Goal: Information Seeking & Learning: Learn about a topic

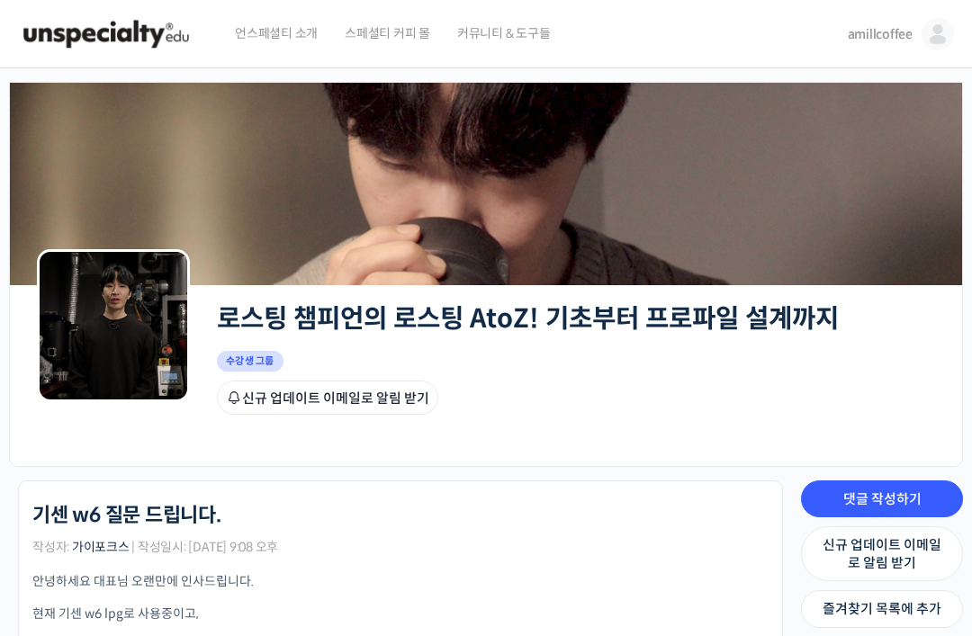
click at [879, 27] on span "amillcoffee" at bounding box center [880, 34] width 65 height 16
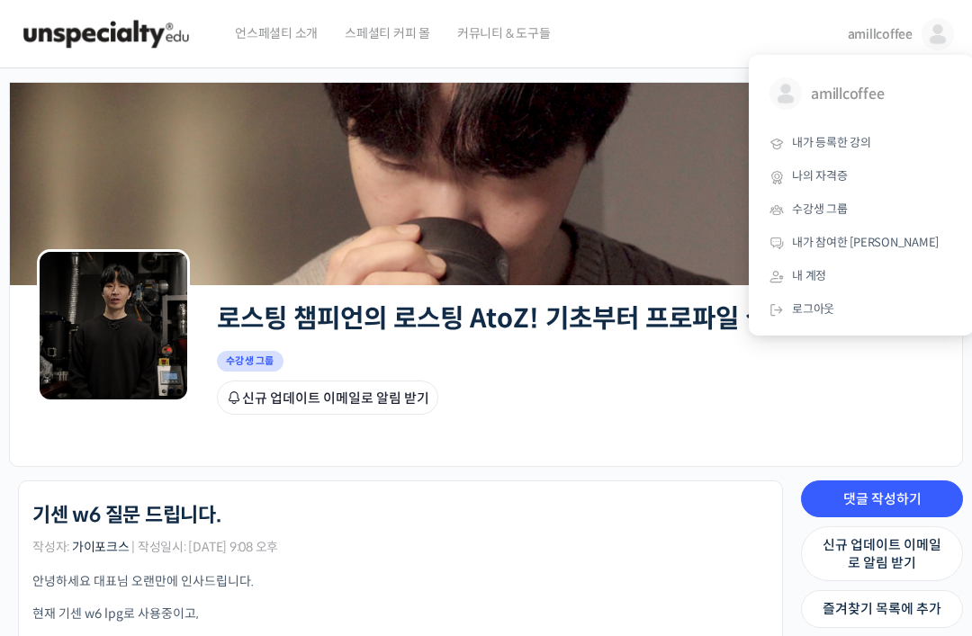
click at [848, 143] on span "내가 등록한 강의" at bounding box center [831, 142] width 79 height 15
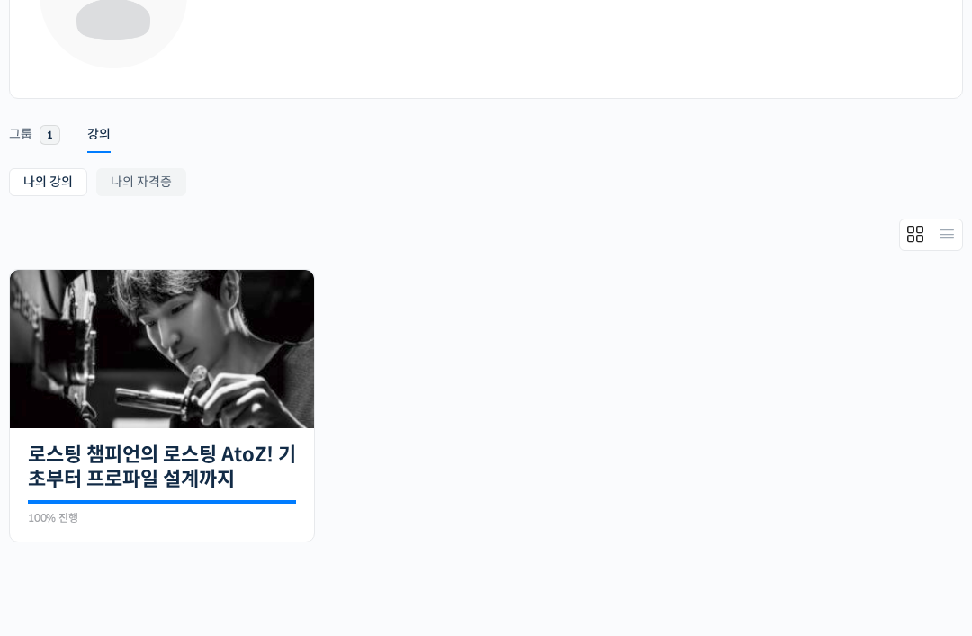
scroll to position [192, 0]
click at [212, 477] on link "로스팅 챔피언의 로스팅 AtoZ! 기초부터 프로파일 설계까지" at bounding box center [162, 468] width 268 height 50
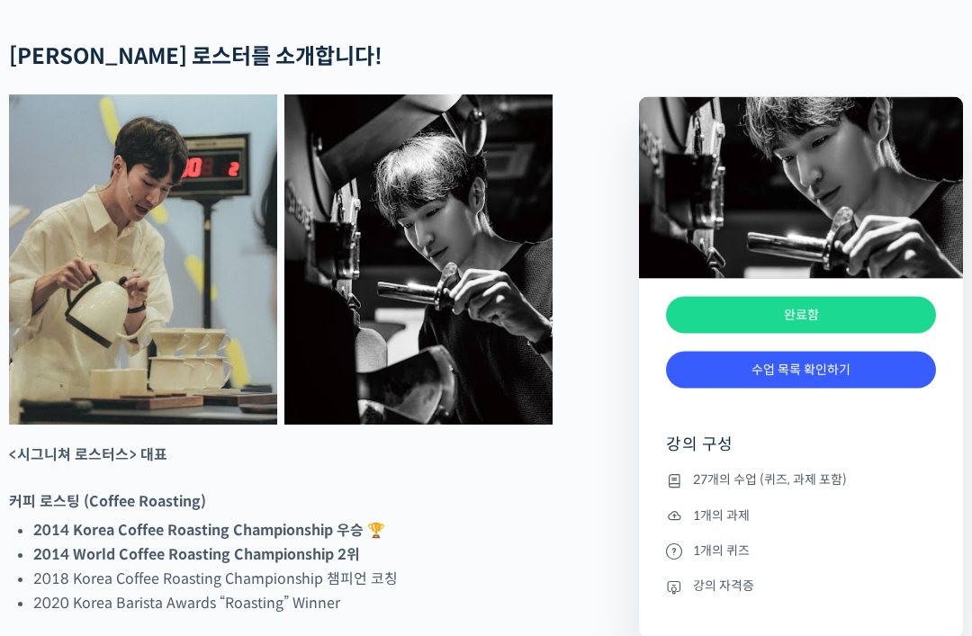
scroll to position [787, 0]
click at [830, 212] on img at bounding box center [801, 188] width 324 height 183
click at [835, 237] on img at bounding box center [801, 188] width 324 height 183
click at [811, 362] on link "수업 목록 확인하기" at bounding box center [801, 370] width 270 height 37
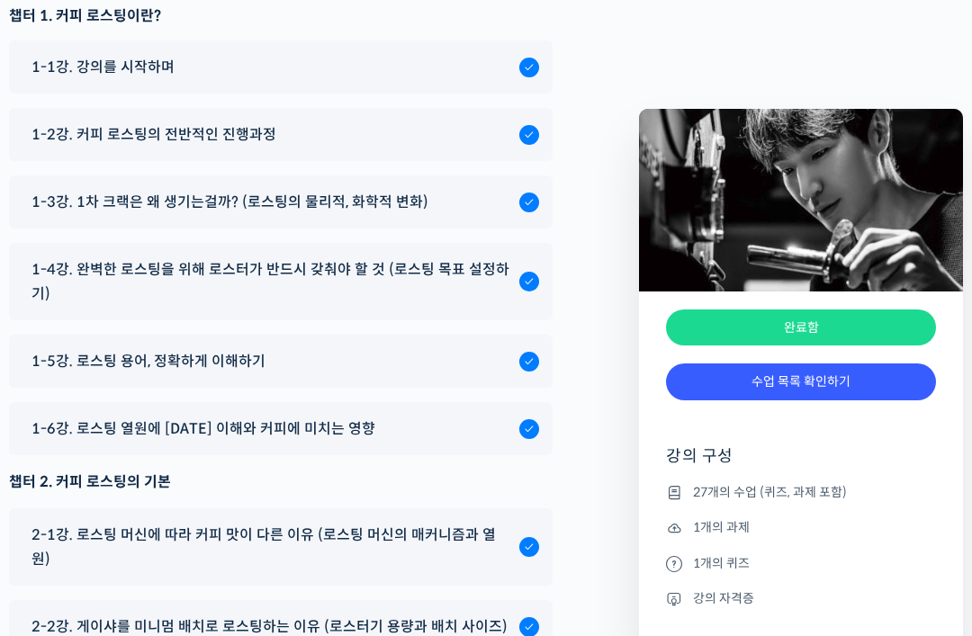
scroll to position [8854, 0]
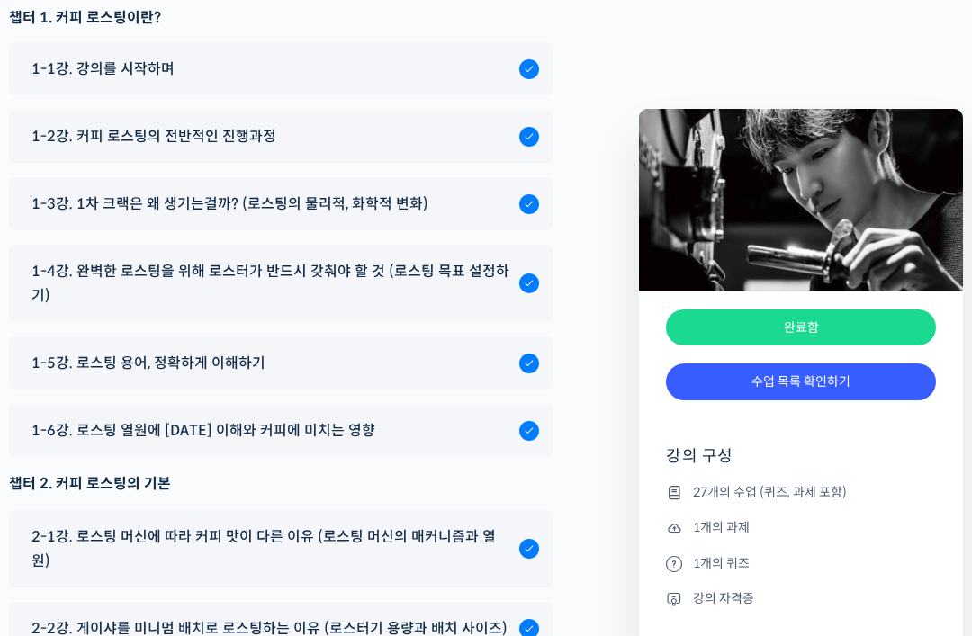
click at [278, 259] on span "1-4강. 완벽한 로스팅을 위해 로스터가 반드시 갖춰야 할 것 (로스팅 목표 설정하기)" at bounding box center [271, 283] width 479 height 49
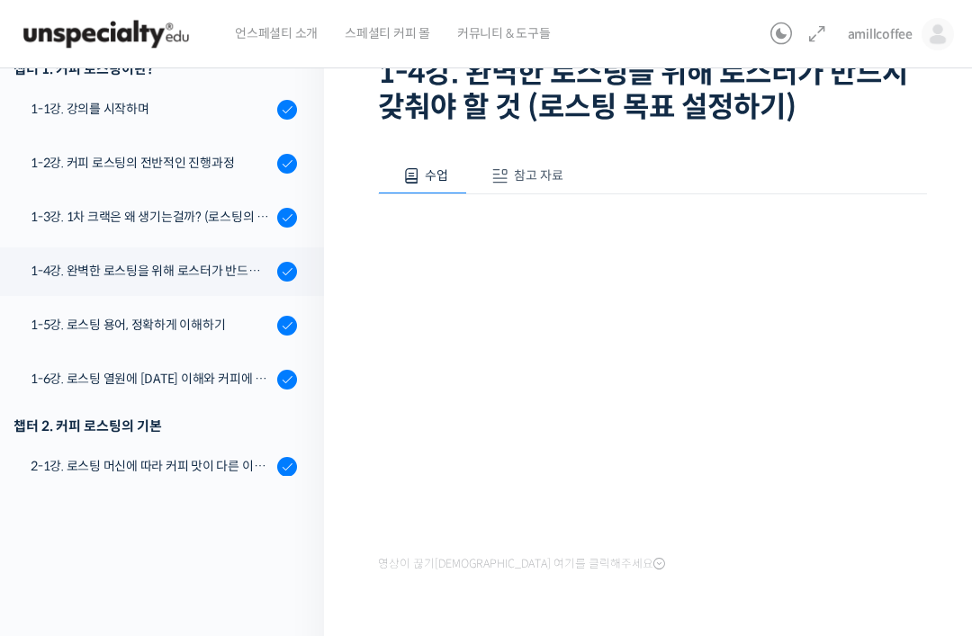
scroll to position [92, 0]
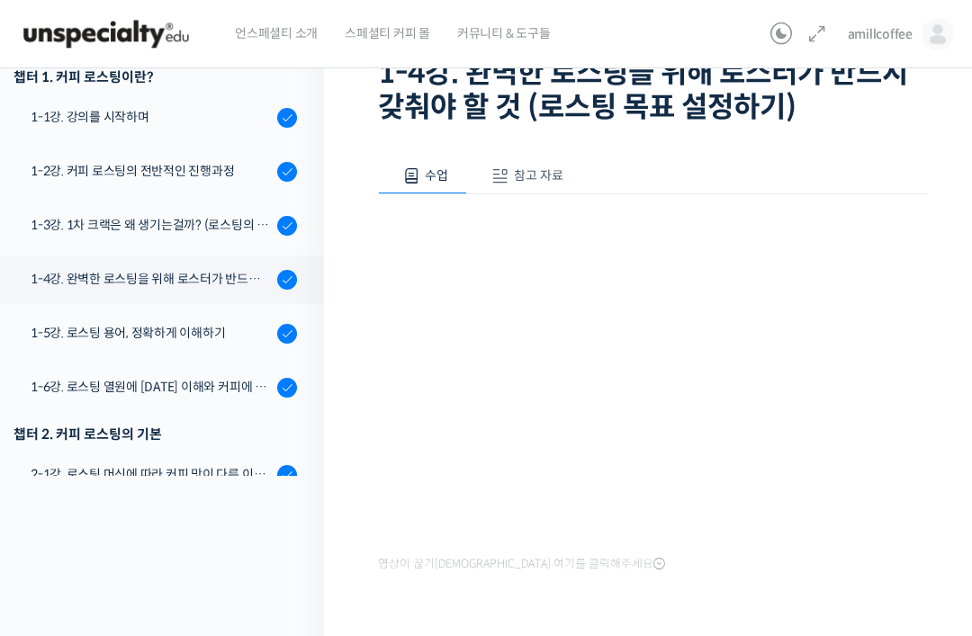
click at [101, 387] on div "1-6강. 로스팅 열원에 대한 이해와 커피에 미치는 영향" at bounding box center [151, 387] width 241 height 20
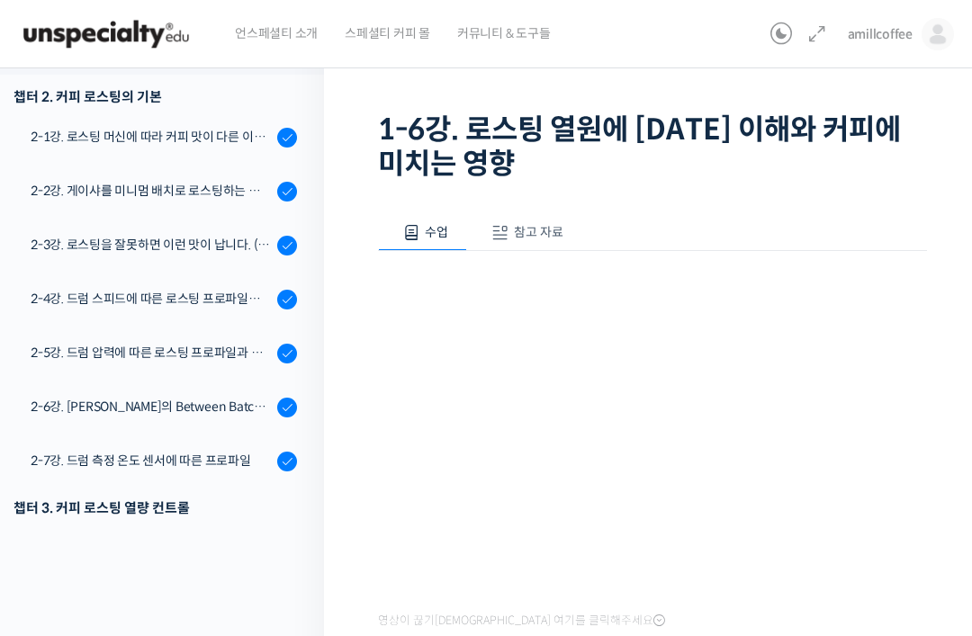
scroll to position [484, 0]
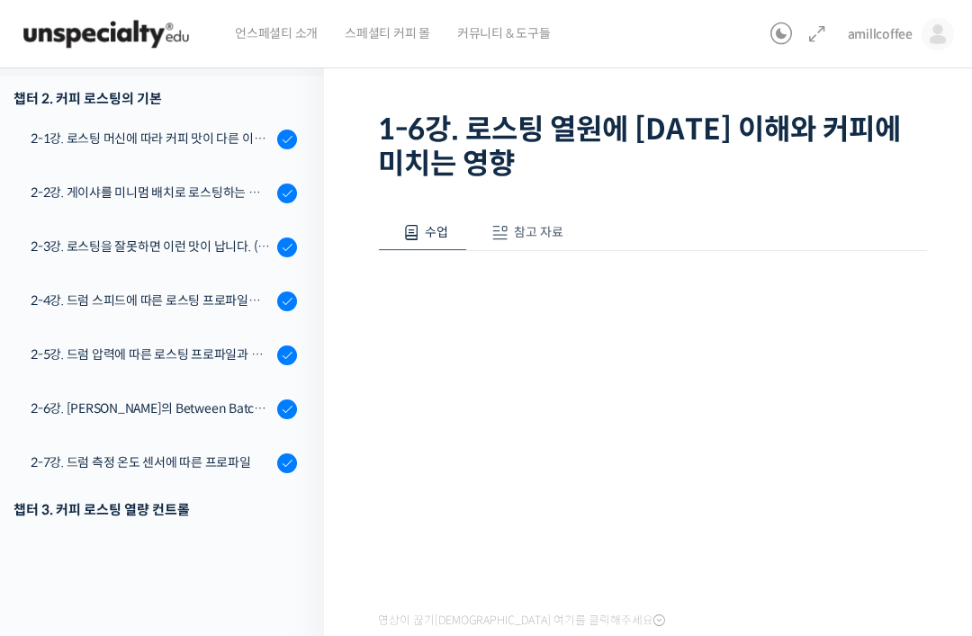
click at [96, 468] on div "2-7강. 드럼 측정 온도 센서에 따른 프로파일" at bounding box center [151, 463] width 241 height 20
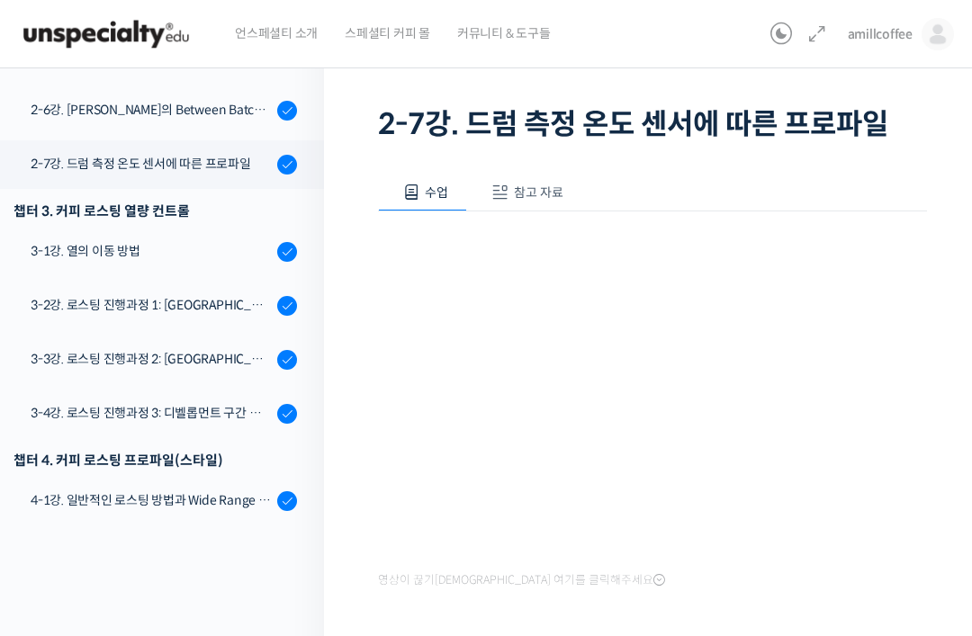
scroll to position [757, 0]
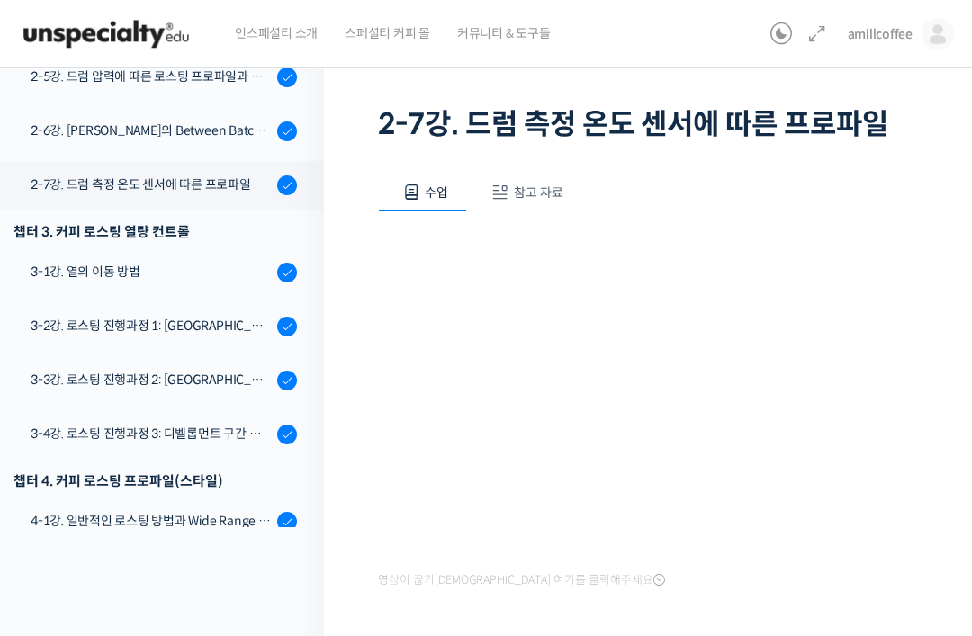
click at [142, 262] on div "3-1강. 열의 이동 방법" at bounding box center [151, 272] width 241 height 20
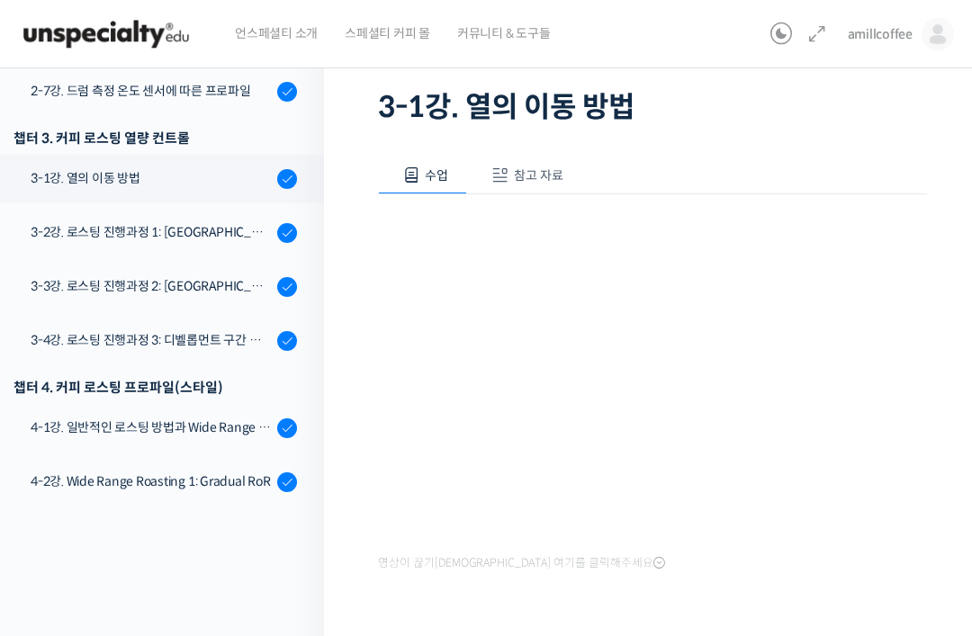
scroll to position [828, 0]
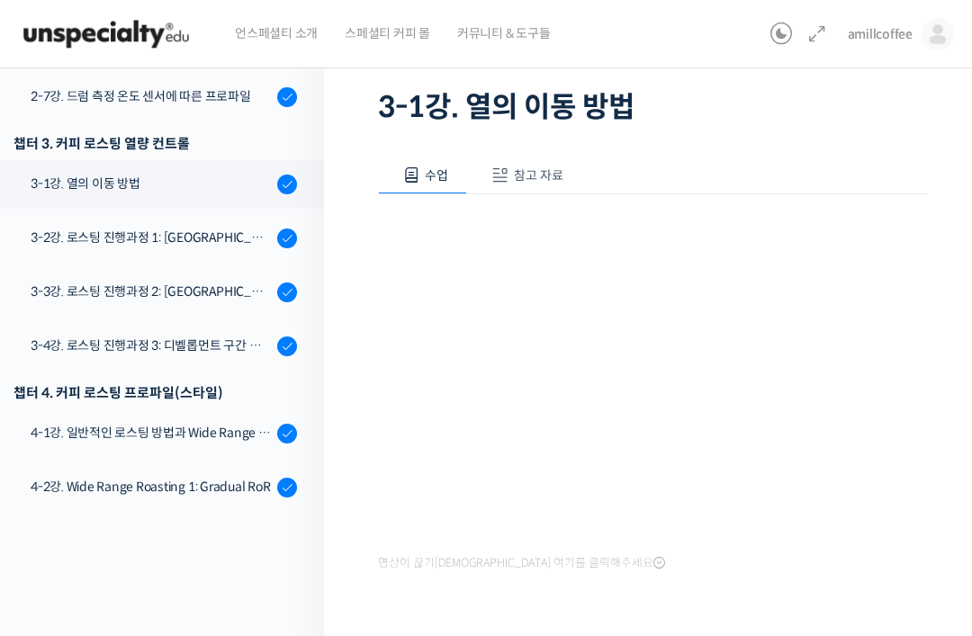
click at [213, 231] on div "3-2강. 로스팅 진행과정 1: [GEOGRAPHIC_DATA] 구간 열량 컨트롤" at bounding box center [151, 238] width 241 height 20
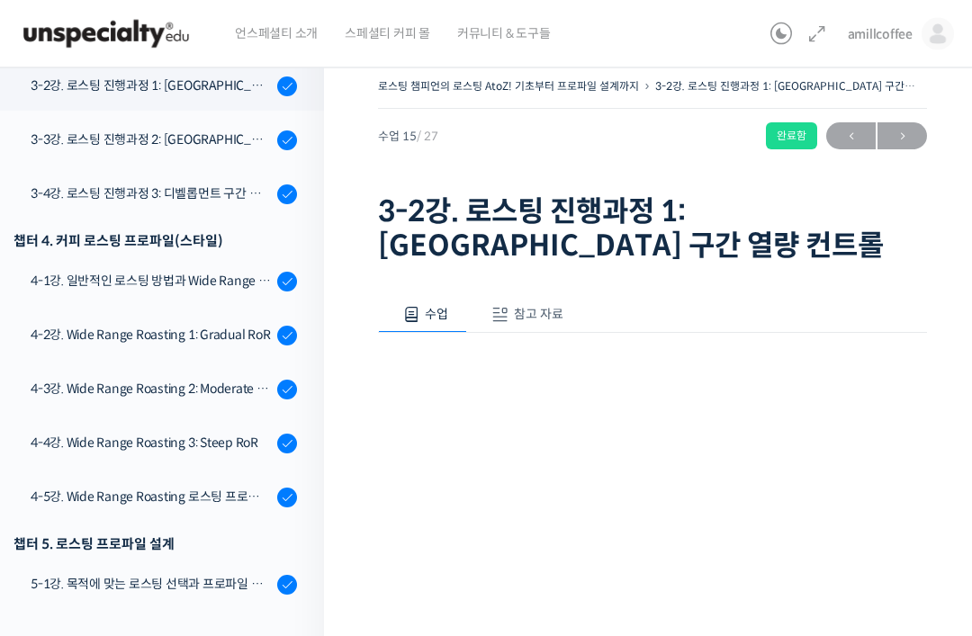
scroll to position [8, 0]
click at [560, 310] on span "참고 자료" at bounding box center [539, 313] width 50 height 16
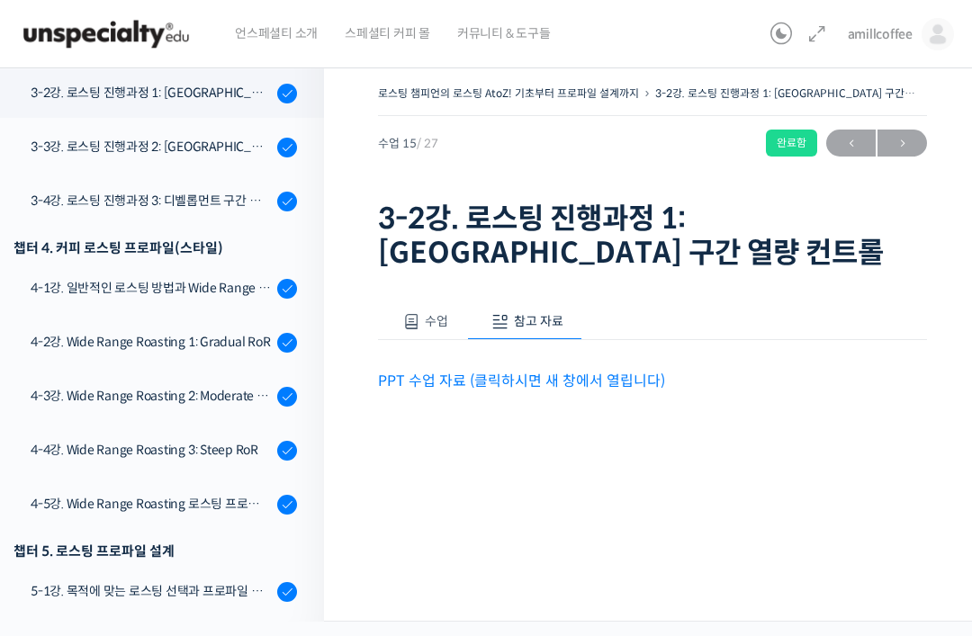
click at [611, 385] on link "PPT 수업 자료 (클릭하시면 새 창에서 열립니다)" at bounding box center [521, 381] width 287 height 19
